Goal: Task Accomplishment & Management: Complete application form

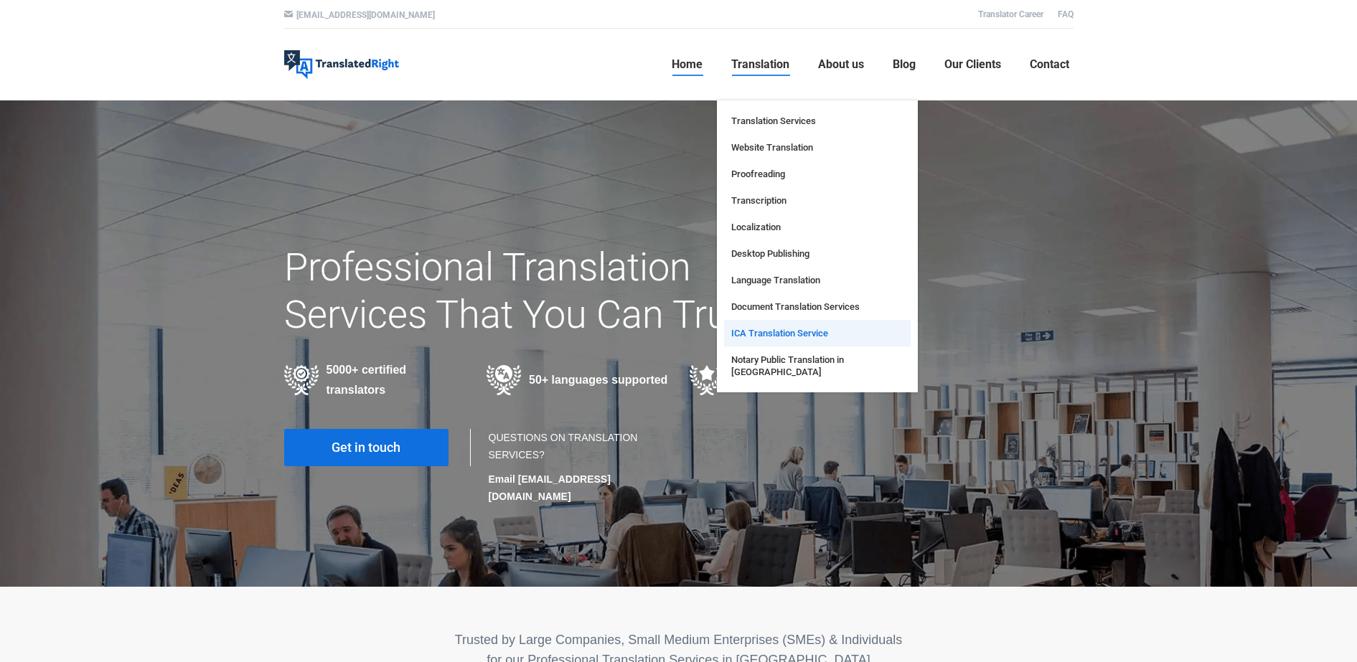
click at [764, 330] on span "ICA Translation Service" at bounding box center [779, 333] width 97 height 12
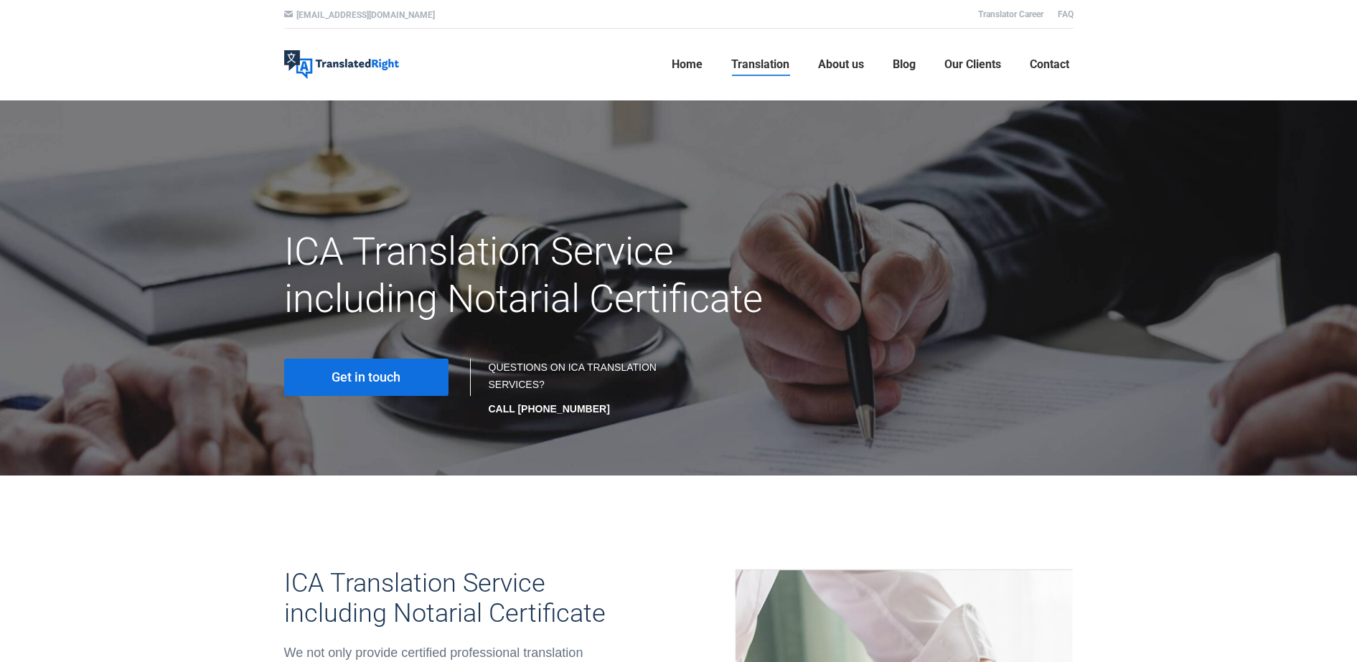
click at [373, 380] on span "Get in touch" at bounding box center [366, 377] width 69 height 14
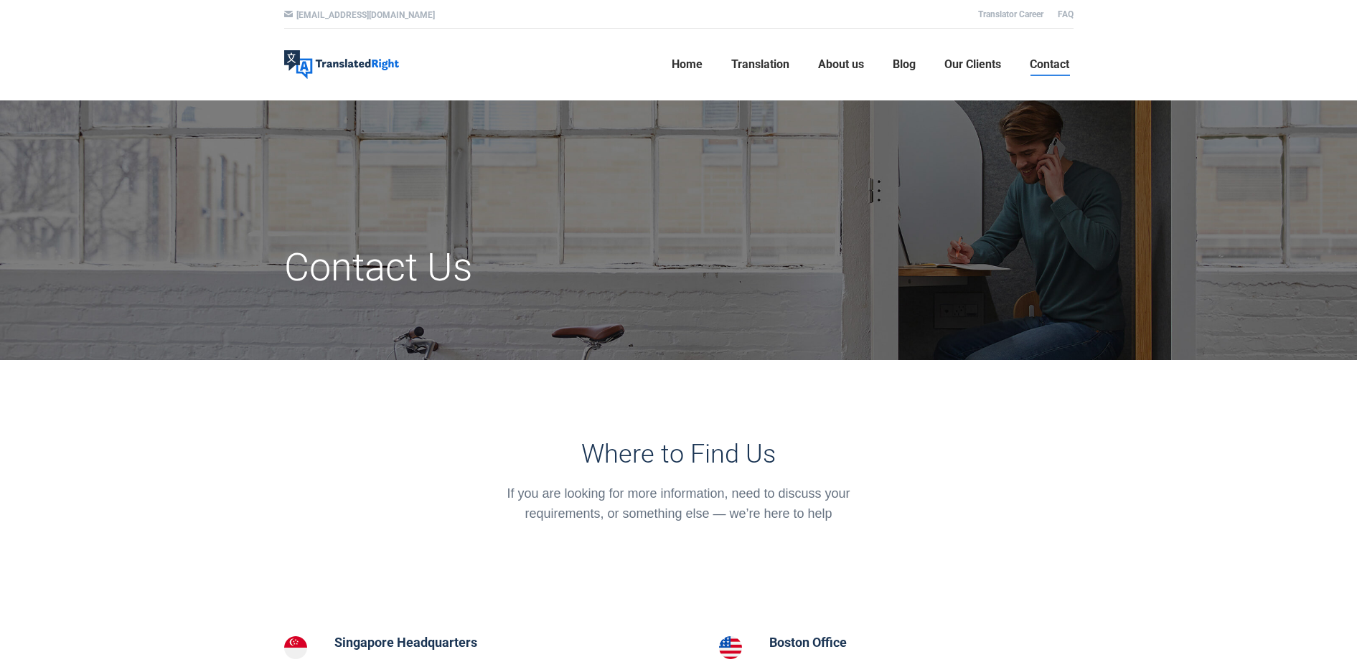
drag, startPoint x: 1354, startPoint y: 106, endPoint x: 1369, endPoint y: 149, distance: 45.6
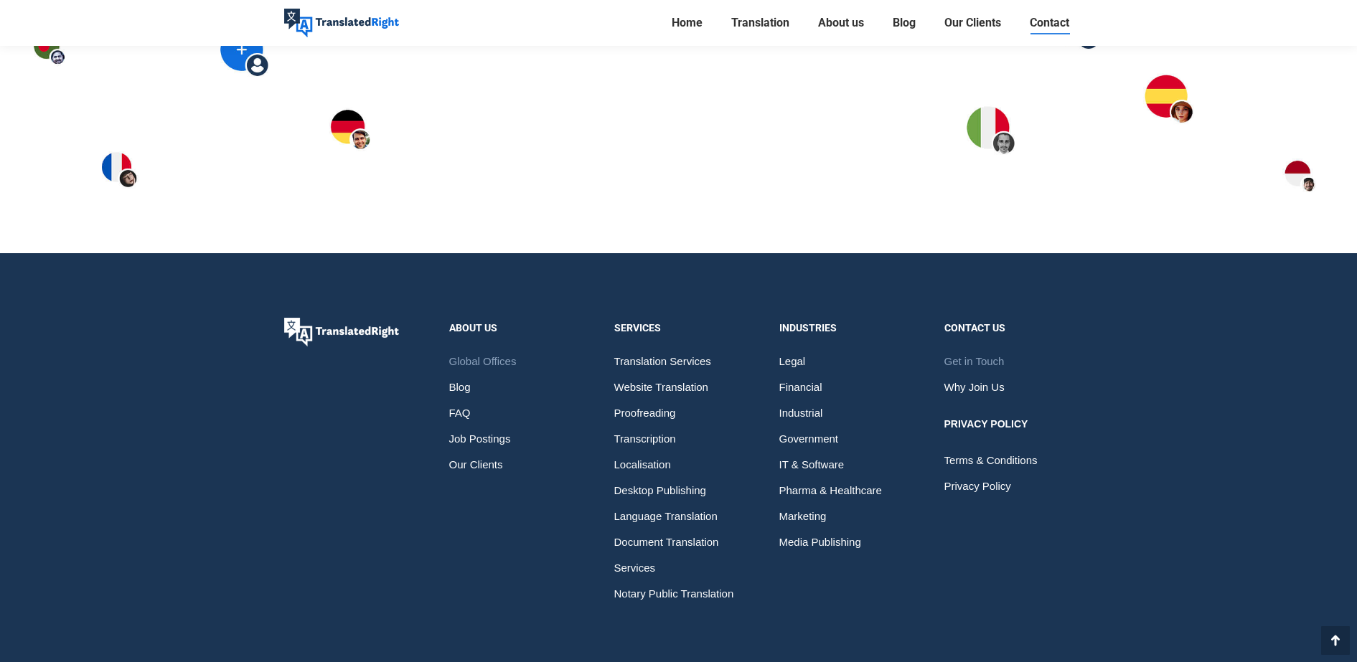
scroll to position [2139, 0]
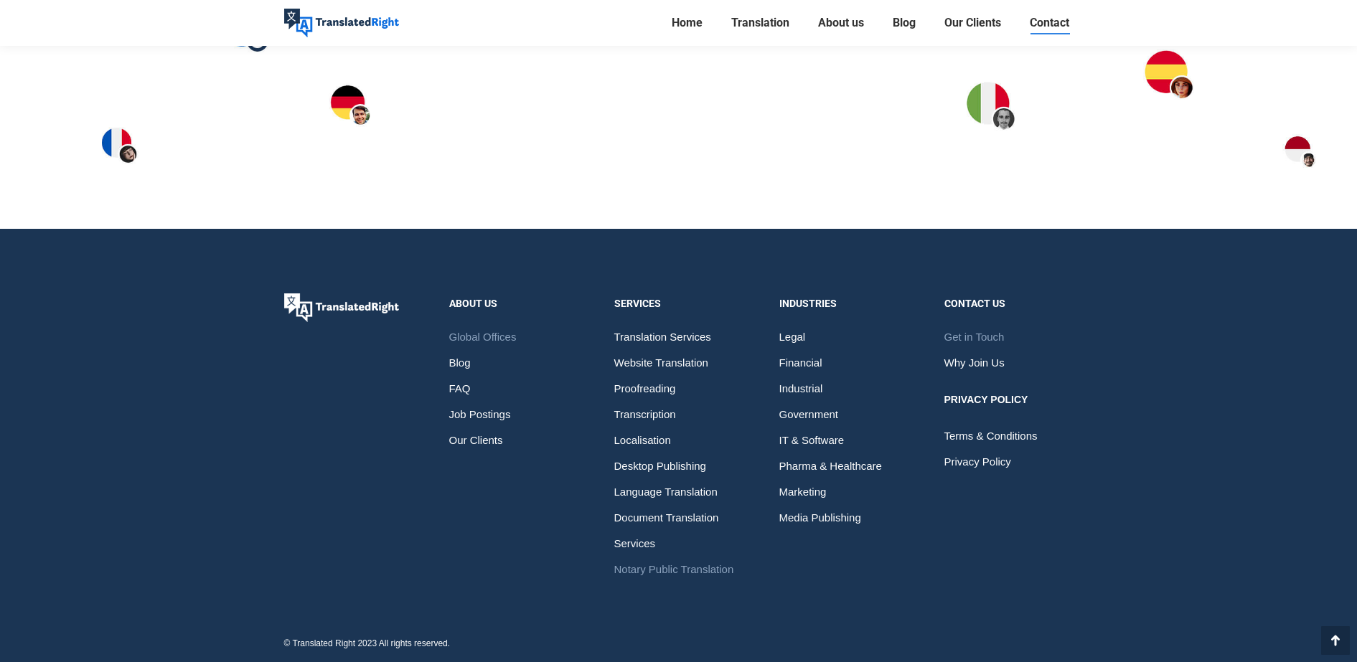
click at [683, 564] on span "Notary Public Translation" at bounding box center [674, 570] width 120 height 26
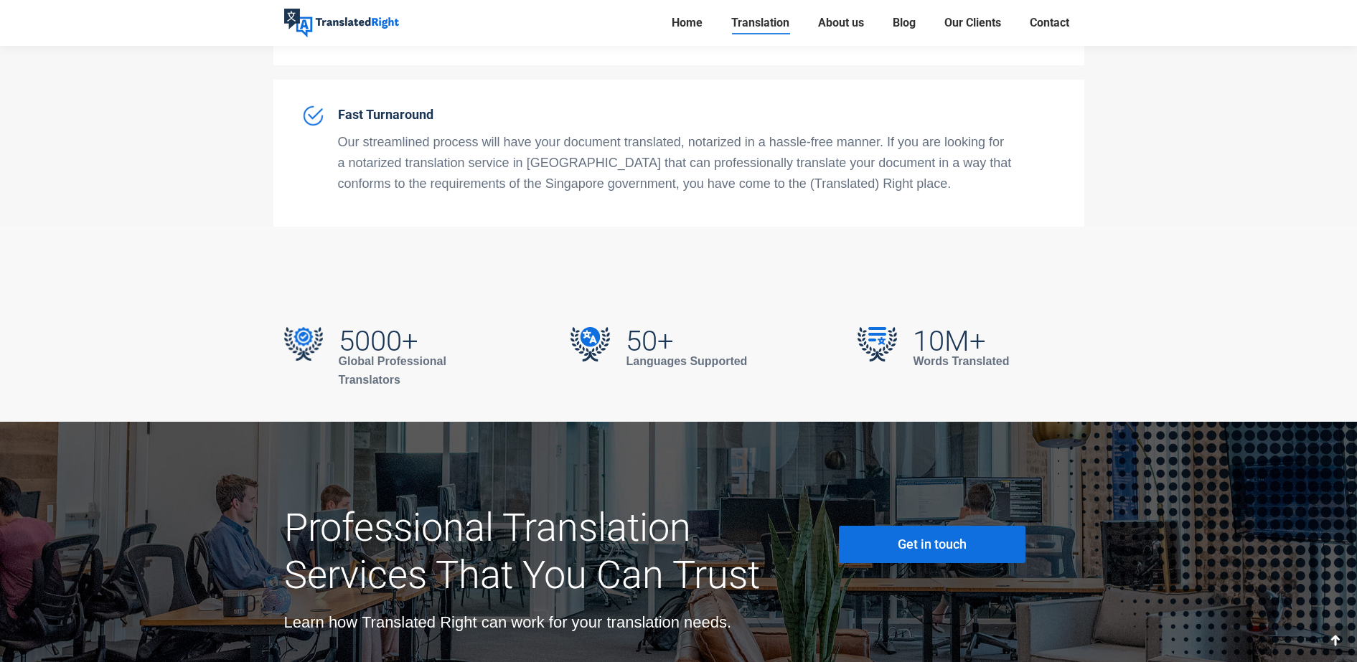
scroll to position [4923, 0]
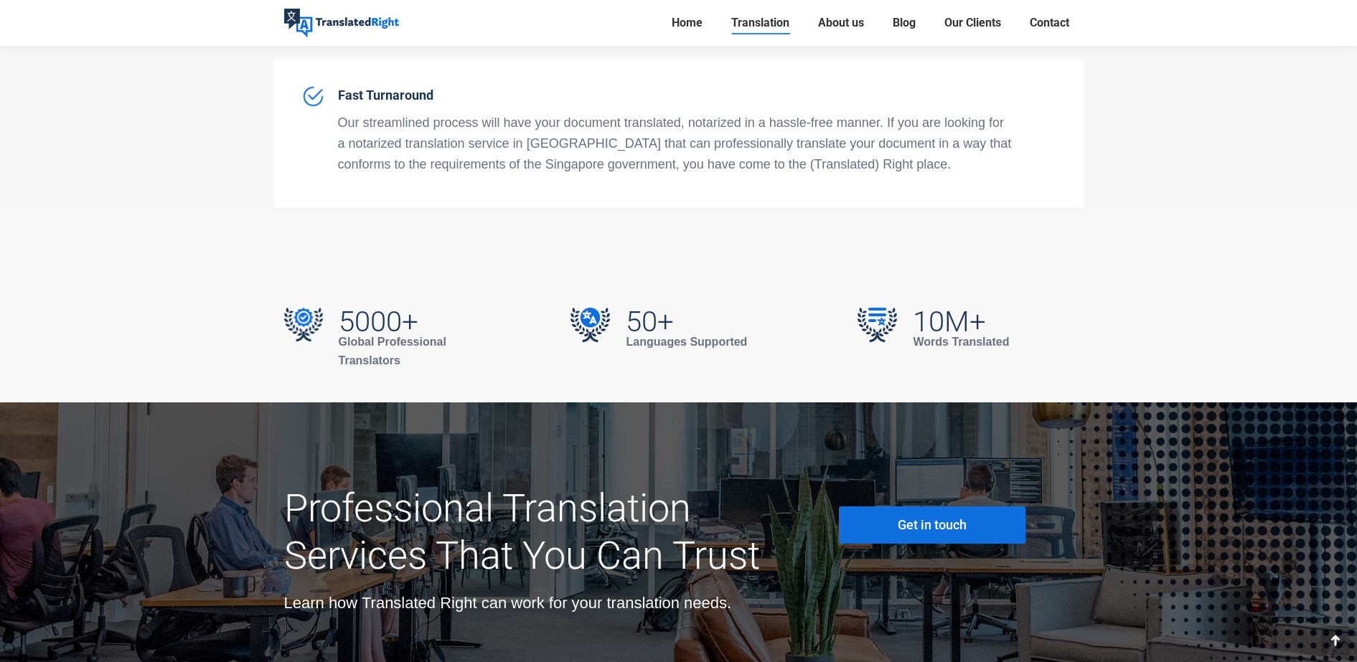
click at [994, 507] on link "Get in touch" at bounding box center [932, 525] width 187 height 37
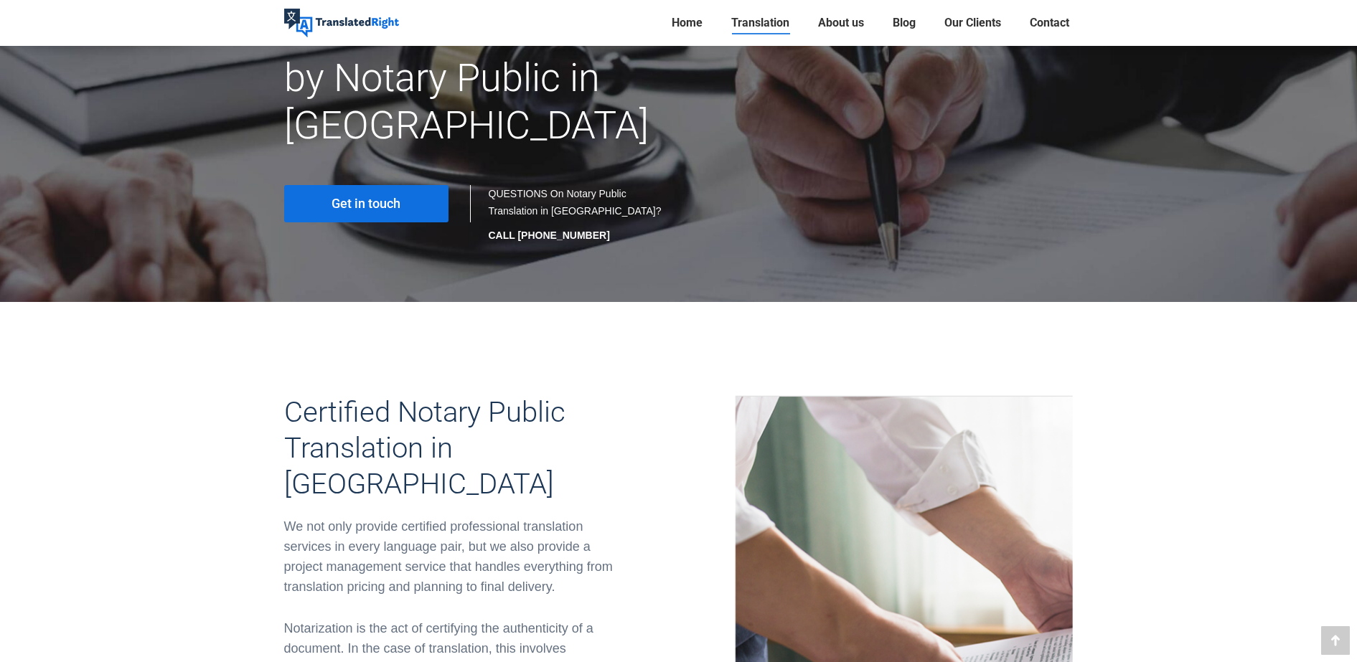
scroll to position [230, 0]
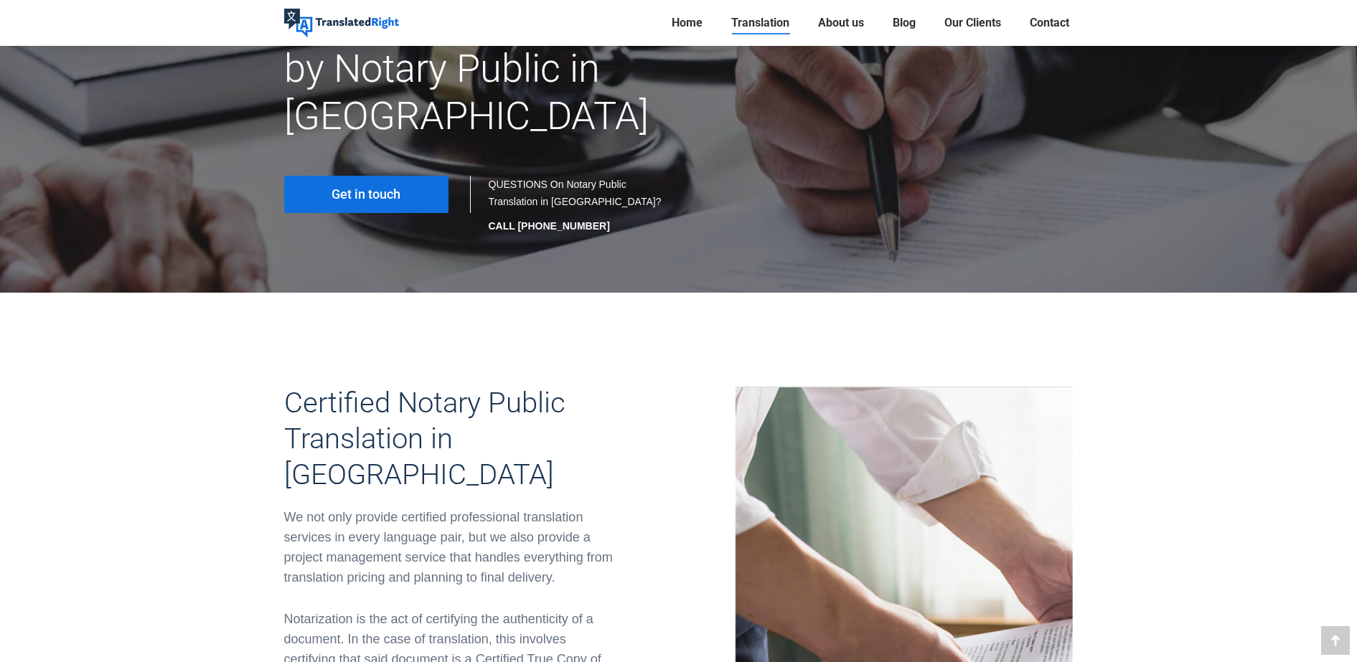
click at [407, 176] on link "Get in touch" at bounding box center [366, 194] width 164 height 37
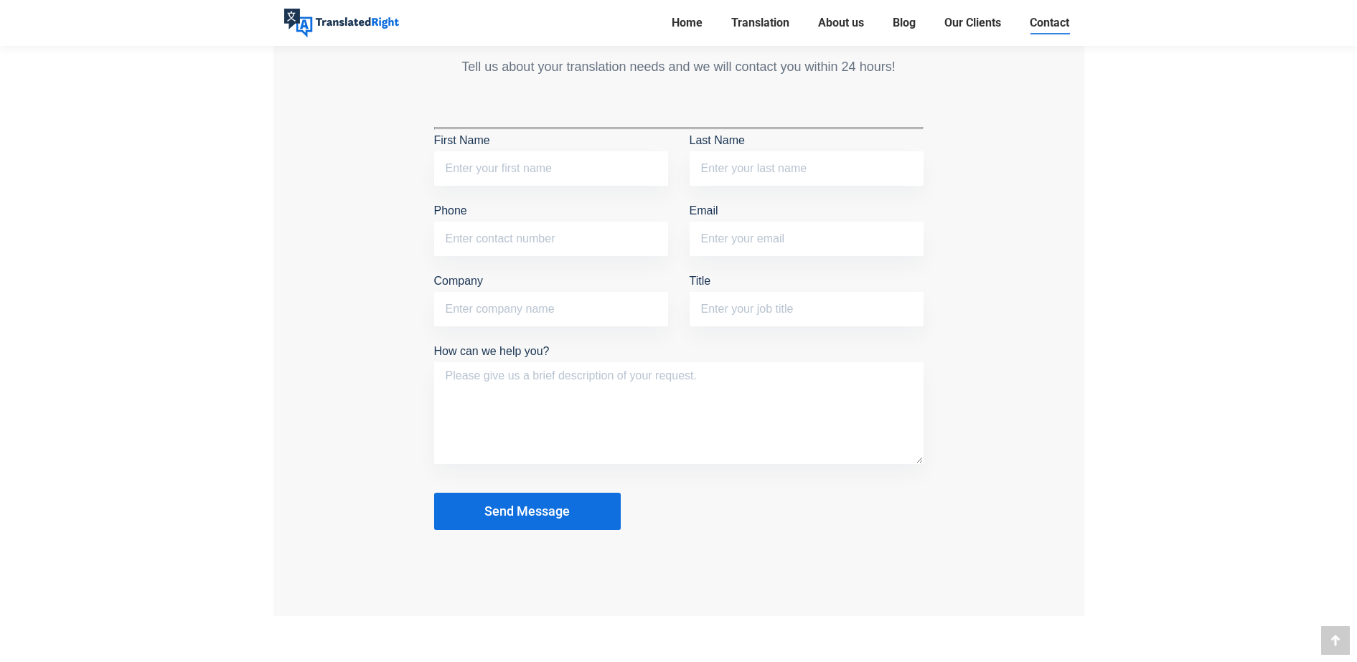
scroll to position [1253, 0]
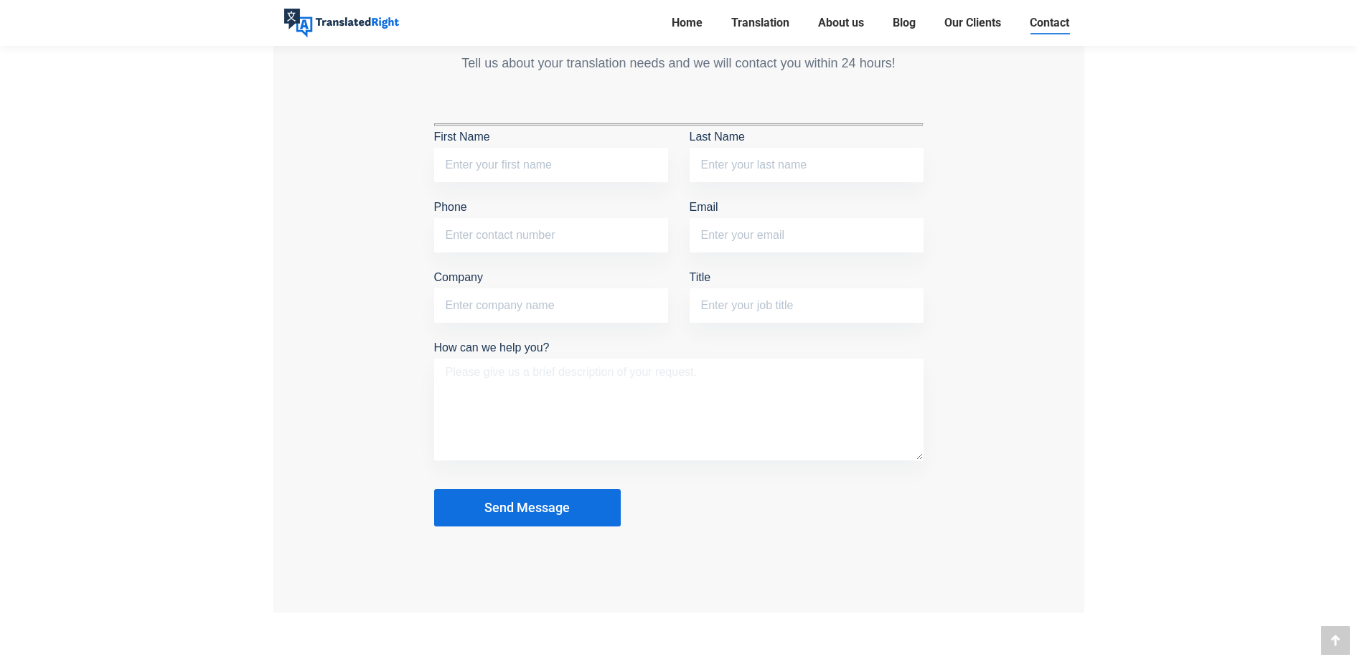
click at [619, 390] on textarea "How can we help you?" at bounding box center [678, 410] width 489 height 102
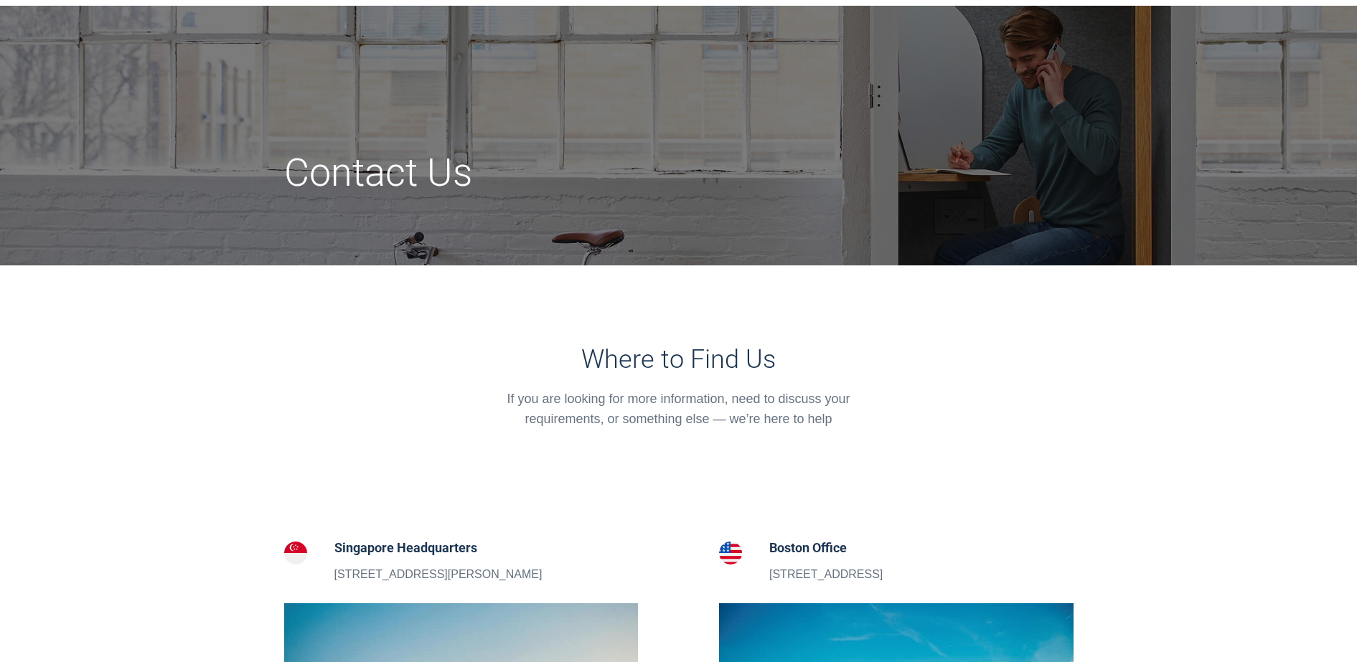
scroll to position [0, 0]
